Goal: Task Accomplishment & Management: Manage account settings

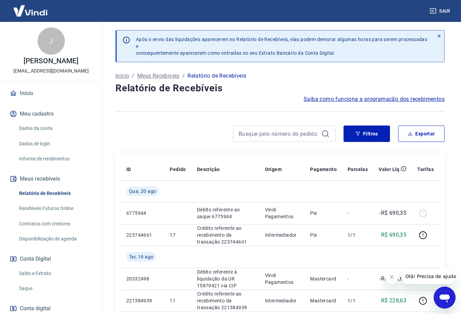
click at [29, 121] on button "Meu cadastro" at bounding box center [51, 113] width 86 height 15
click at [30, 100] on link "Início" at bounding box center [51, 93] width 86 height 15
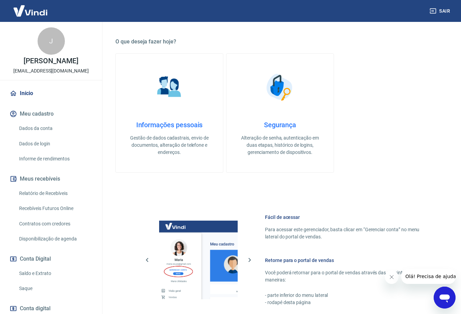
scroll to position [8, 0]
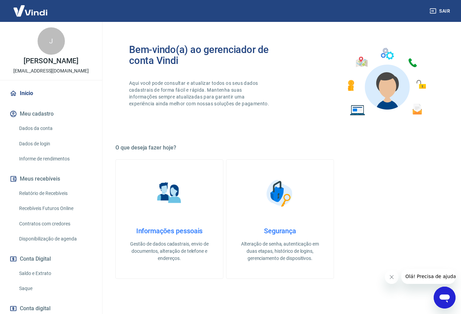
click at [45, 200] on link "Relatório de Recebíveis" at bounding box center [55, 193] width 78 height 14
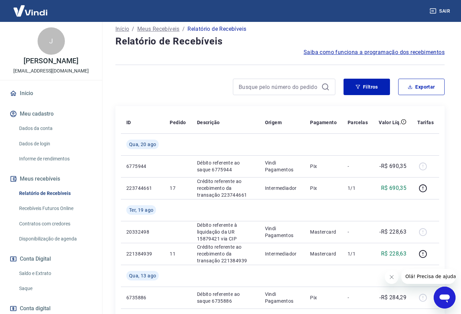
scroll to position [198, 0]
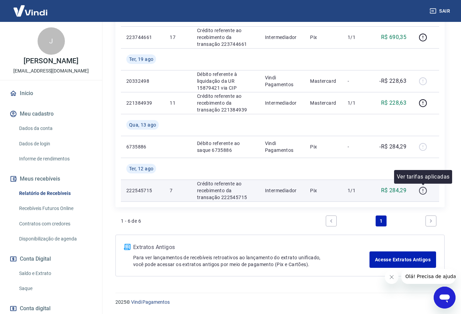
click at [423, 192] on icon "button" at bounding box center [423, 191] width 1 height 1
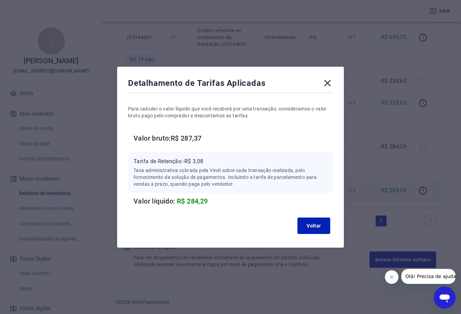
click at [330, 86] on icon at bounding box center [327, 83] width 11 height 11
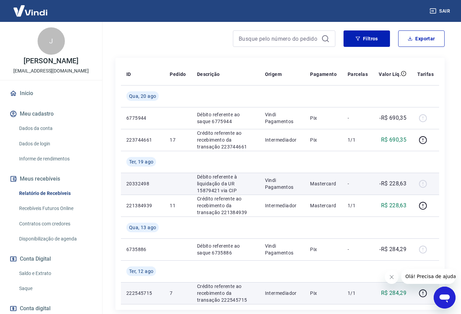
scroll to position [0, 0]
